Goal: Check status: Check status

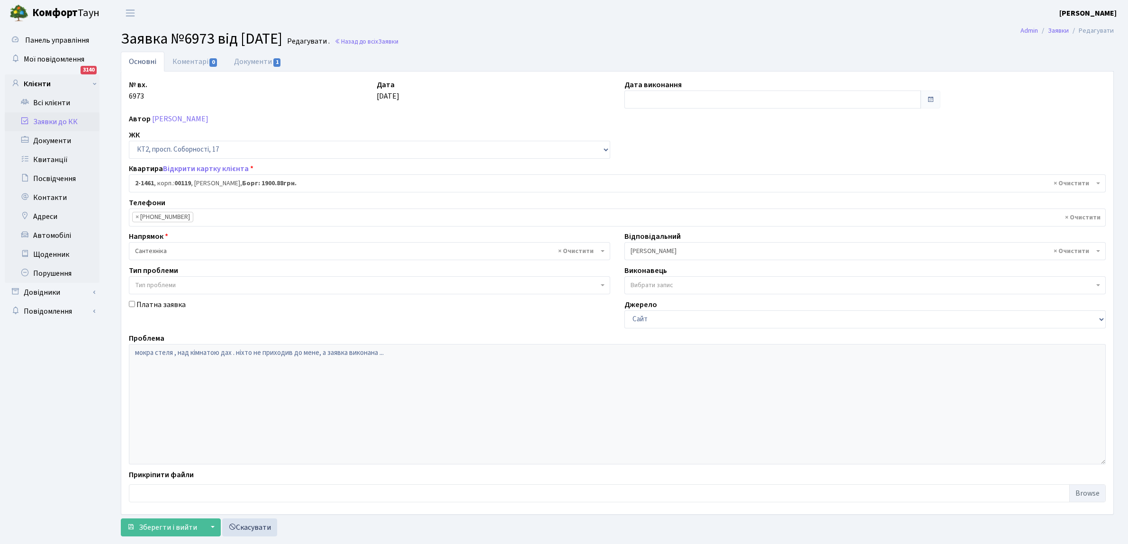
select select "13076"
click at [398, 39] on link "Назад до всіх Заявки" at bounding box center [366, 41] width 64 height 9
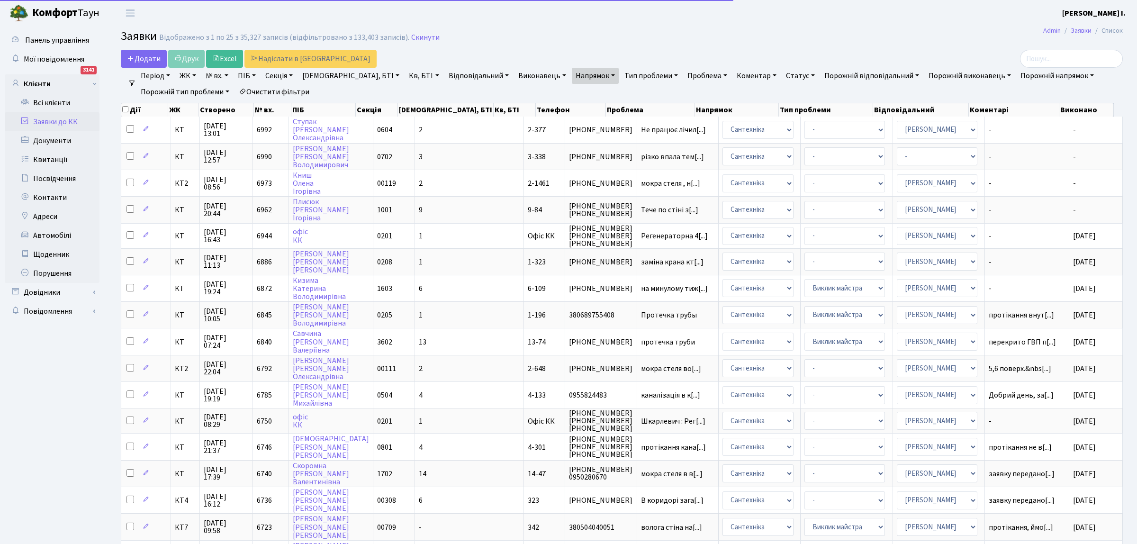
select select "25"
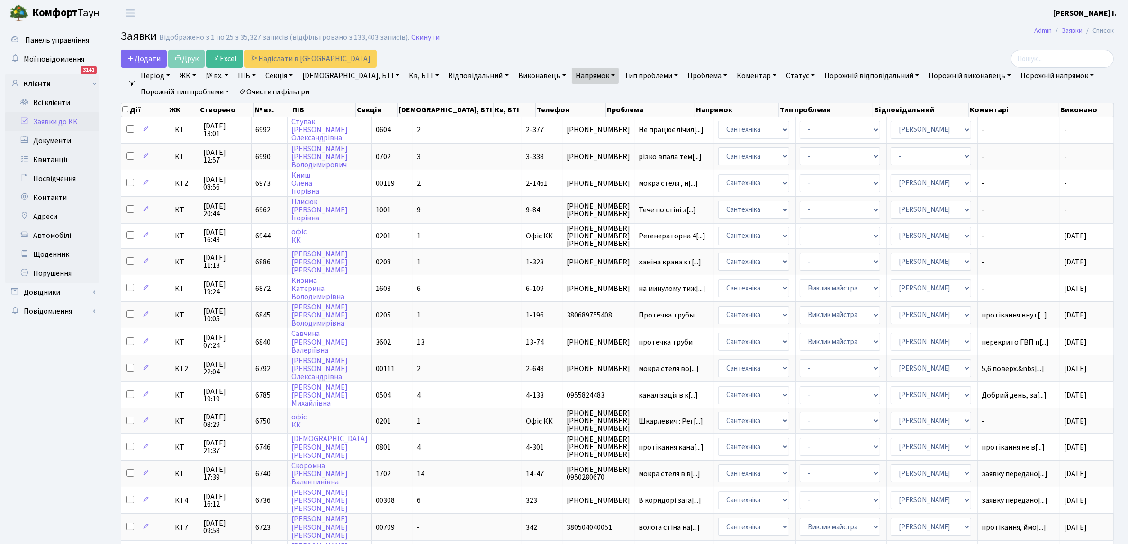
click at [323, 75] on link "[DEMOGRAPHIC_DATA], БТІ" at bounding box center [350, 76] width 105 height 16
type input "12"
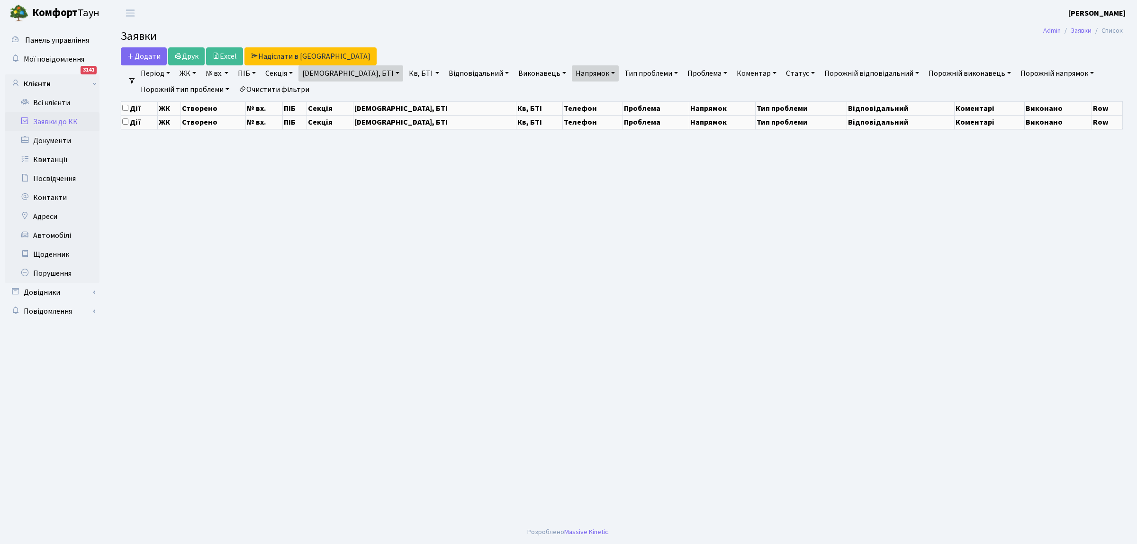
select select "25"
